Goal: Transaction & Acquisition: Purchase product/service

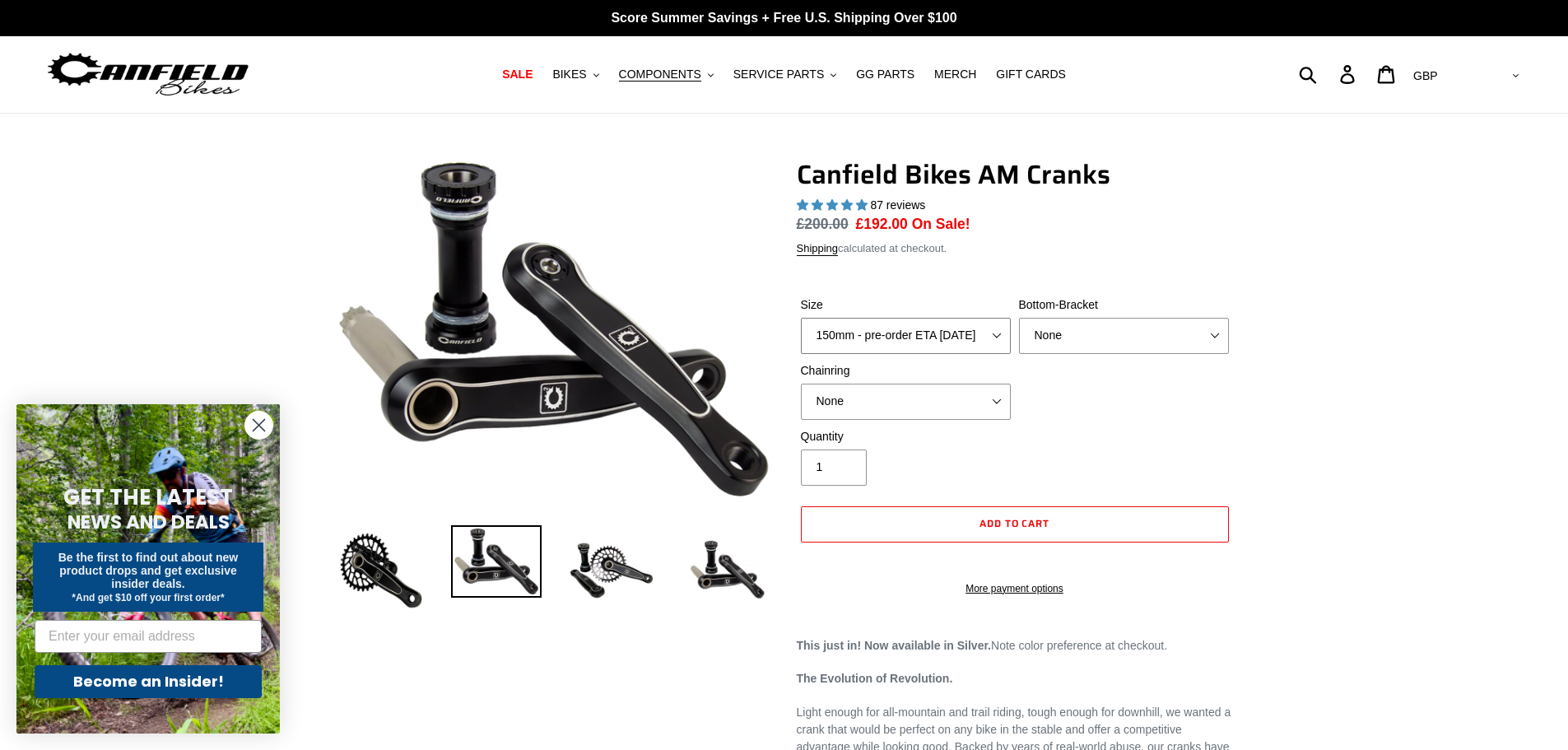
click at [976, 336] on select "150mm - pre-order ETA [DATE] 155mm - pre-order ETA [DATE] 160mm - pre-order ETA…" at bounding box center [905, 336] width 210 height 36
select select "160mm - pre-order ETA [DATE]"
click at [801, 318] on select "150mm - pre-order ETA [DATE] 155mm - pre-order ETA [DATE] 160mm - pre-order ETA…" at bounding box center [905, 336] width 210 height 36
click at [1091, 330] on select "None BSA Threaded 68/73mm Press Fit PF92" at bounding box center [1123, 336] width 210 height 36
click at [1019, 318] on select "None BSA Threaded 68/73mm Press Fit PF92" at bounding box center [1123, 336] width 210 height 36
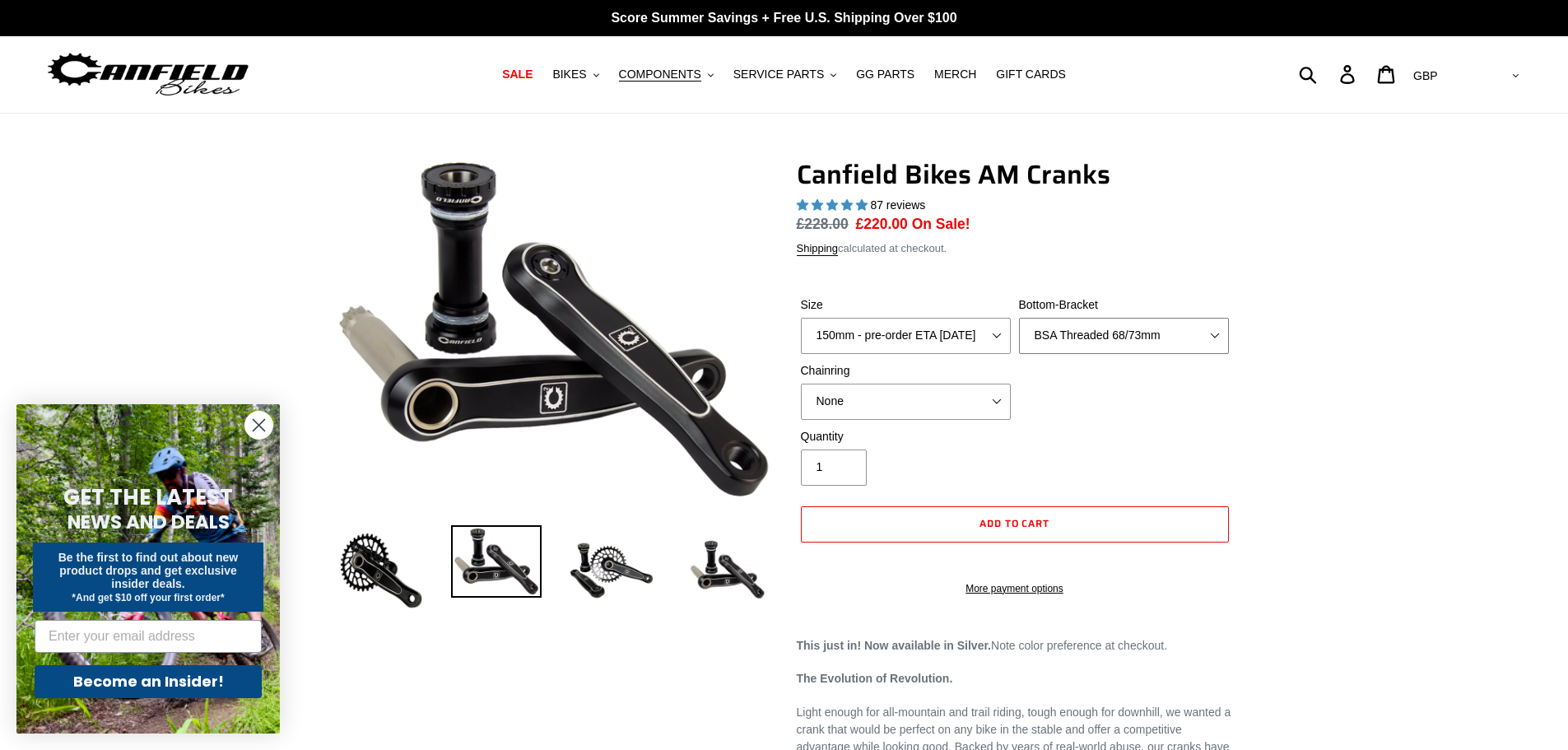
click at [1087, 340] on select "None BSA Threaded 68/73mm Press Fit PF92" at bounding box center [1123, 336] width 210 height 36
click at [1019, 318] on select "None BSA Threaded 68/73mm Press Fit PF92" at bounding box center [1123, 336] width 210 height 36
click at [1094, 330] on select "None BSA Threaded 68/73mm Press Fit PF92" at bounding box center [1123, 336] width 210 height 36
select select "BSA Threaded 68/73mm"
click at [1019, 318] on select "None BSA Threaded 68/73mm Press Fit PF92" at bounding box center [1123, 336] width 210 height 36
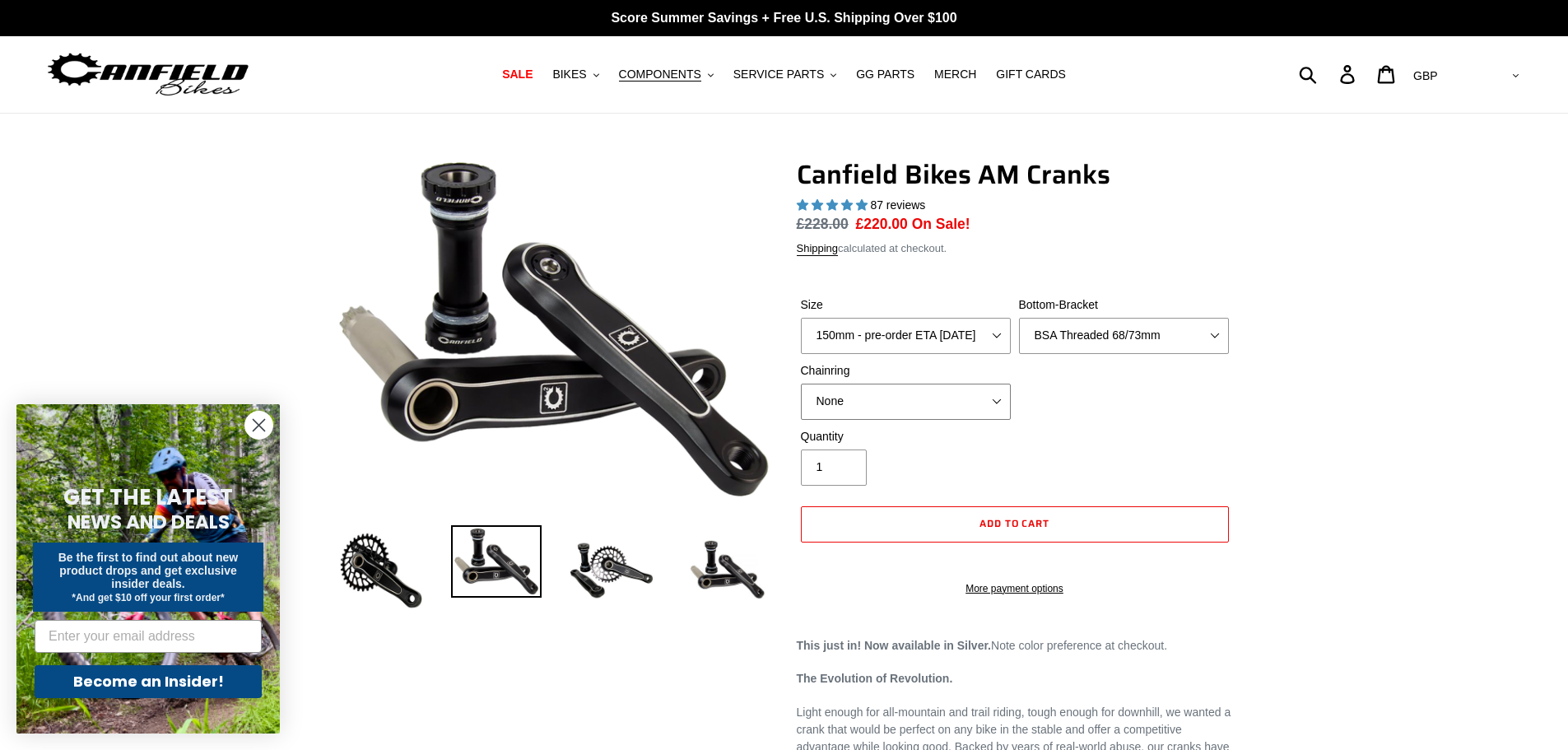
click at [942, 394] on select "None 30t Round (Boost 148) 30t Oval (Boost 148) 32t Round (Boost 148) 32t Oval …" at bounding box center [905, 401] width 210 height 36
click at [801, 384] on select "None 30t Round (Boost 148) 30t Oval (Boost 148) 32t Round (Boost 148) 32t Oval …" at bounding box center [905, 401] width 210 height 36
click at [913, 394] on select "None 30t Round (Boost 148) 30t Oval (Boost 148) 32t Round (Boost 148) 32t Oval …" at bounding box center [905, 401] width 210 height 36
click at [801, 384] on select "None 30t Round (Boost 148) 30t Oval (Boost 148) 32t Round (Boost 148) 32t Oval …" at bounding box center [905, 401] width 210 height 36
click at [935, 409] on select "None 30t Round (Boost 148) 30t Oval (Boost 148) 32t Round (Boost 148) 32t Oval …" at bounding box center [905, 401] width 210 height 36
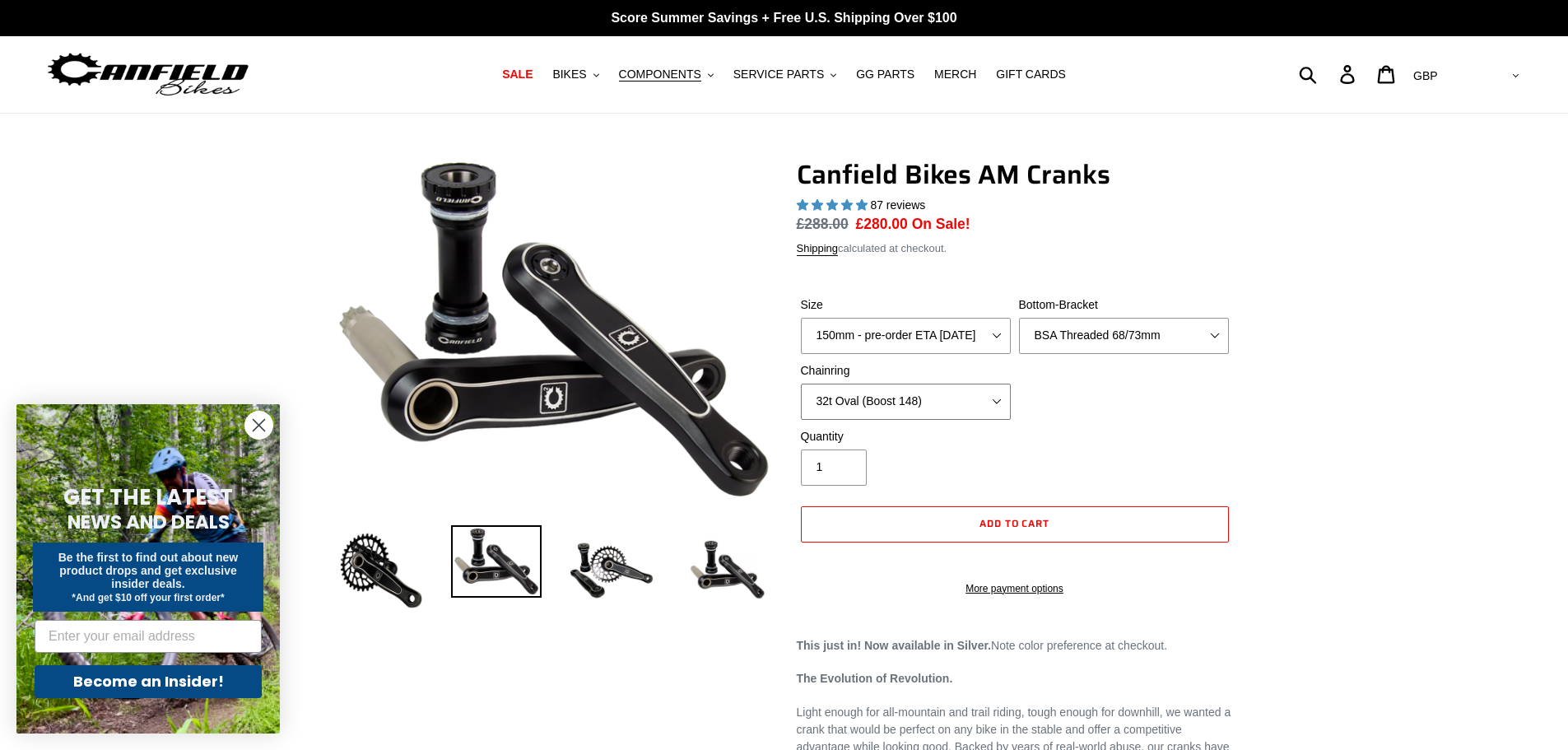
click at [801, 384] on select "None 30t Round (Boost 148) 30t Oval (Boost 148) 32t Round (Boost 148) 32t Oval …" at bounding box center [905, 401] width 210 height 36
click at [931, 406] on select "None 30t Round (Boost 148) 30t Oval (Boost 148) 32t Round (Boost 148) 32t Oval …" at bounding box center [905, 401] width 210 height 36
click at [801, 384] on select "None 30t Round (Boost 148) 30t Oval (Boost 148) 32t Round (Boost 148) 32t Oval …" at bounding box center [905, 401] width 210 height 36
click at [932, 400] on select "None 30t Round (Boost 148) 30t Oval (Boost 148) 32t Round (Boost 148) 32t Oval …" at bounding box center [905, 401] width 210 height 36
select select "30t Round (Boost 148)"
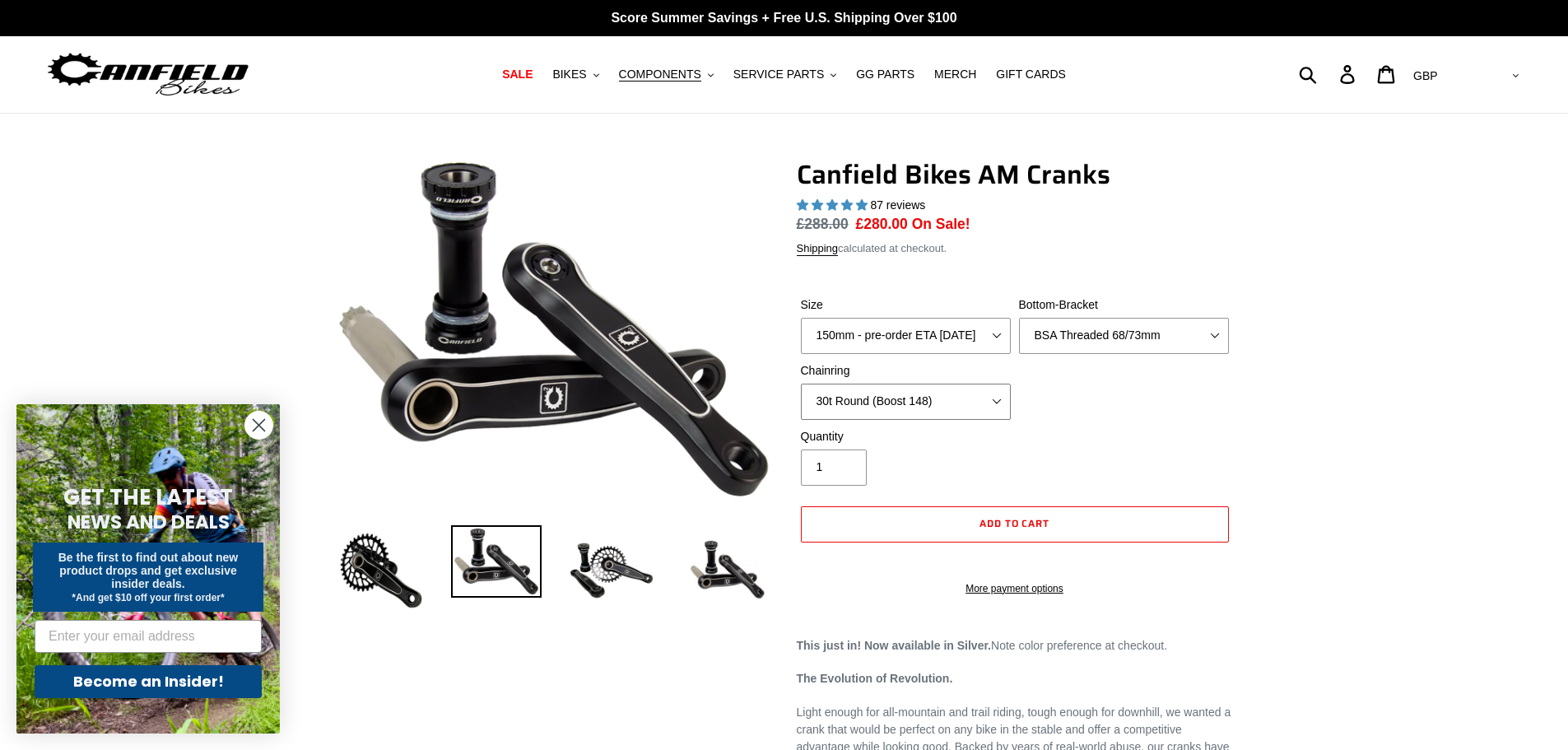
click at [801, 384] on select "None 30t Round (Boost 148) 30t Oval (Boost 148) 32t Round (Boost 148) 32t Oval …" at bounding box center [905, 401] width 210 height 36
click at [930, 395] on select "None 30t Round (Boost 148) 30t Oval (Boost 148) 32t Round (Boost 148) 32t Oval …" at bounding box center [905, 401] width 210 height 36
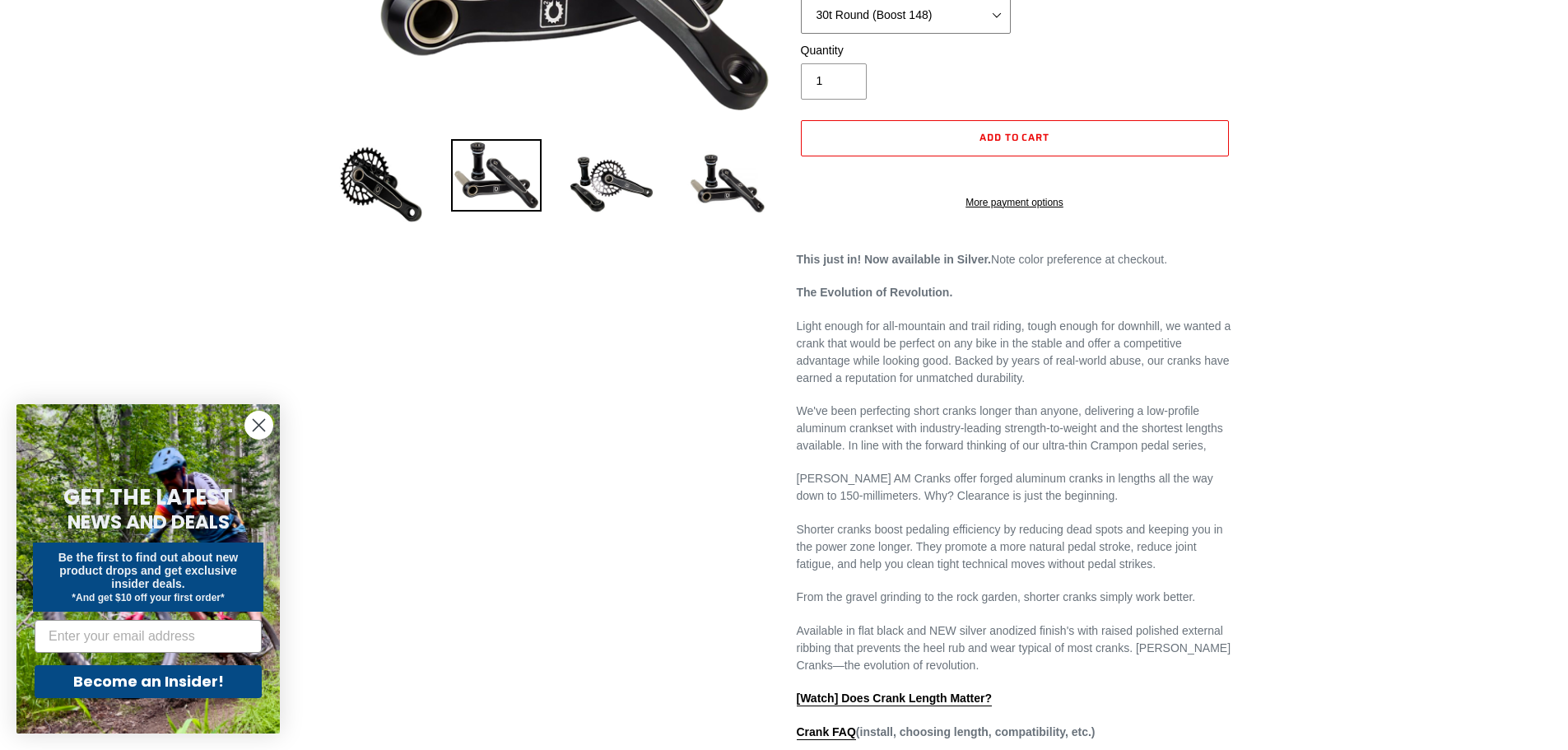
scroll to position [494, 0]
